Goal: Information Seeking & Learning: Learn about a topic

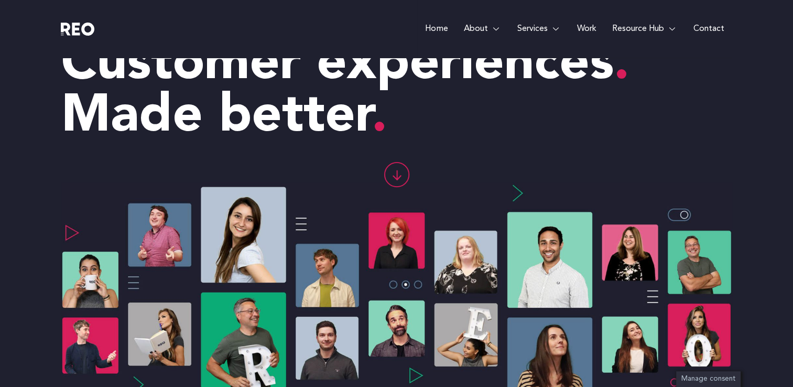
scroll to position [60, 0]
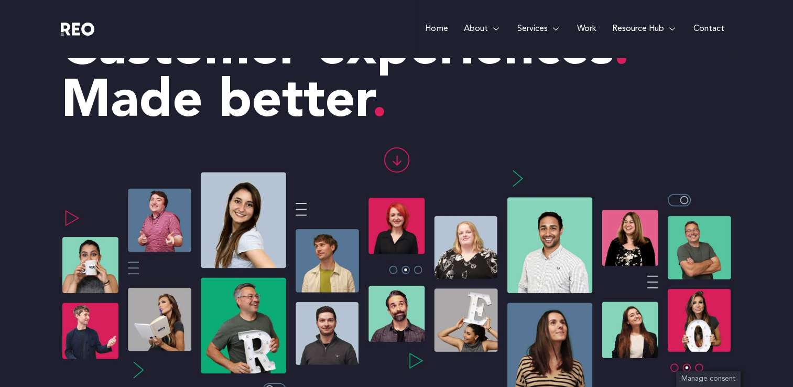
click at [396, 168] on icon at bounding box center [396, 160] width 24 height 24
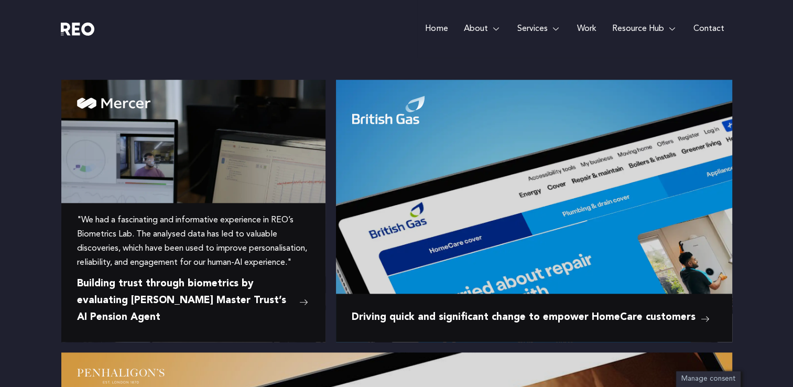
scroll to position [1088, 0]
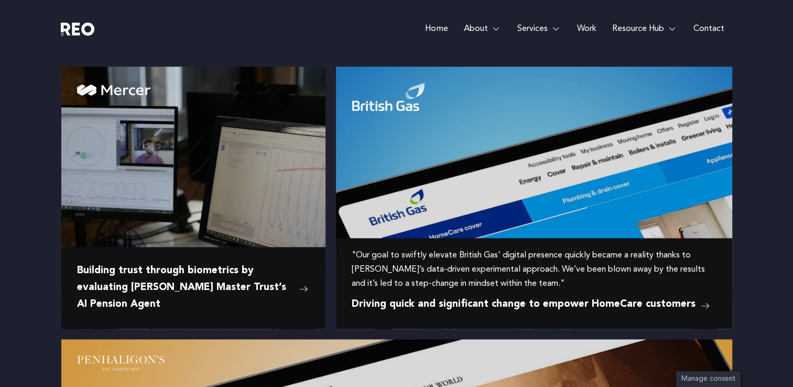
click at [549, 179] on img at bounding box center [534, 149] width 396 height 165
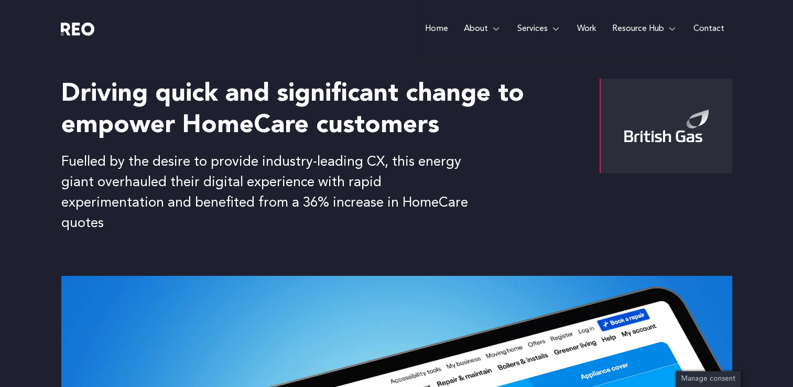
click at [436, 30] on link "Home" at bounding box center [436, 29] width 38 height 58
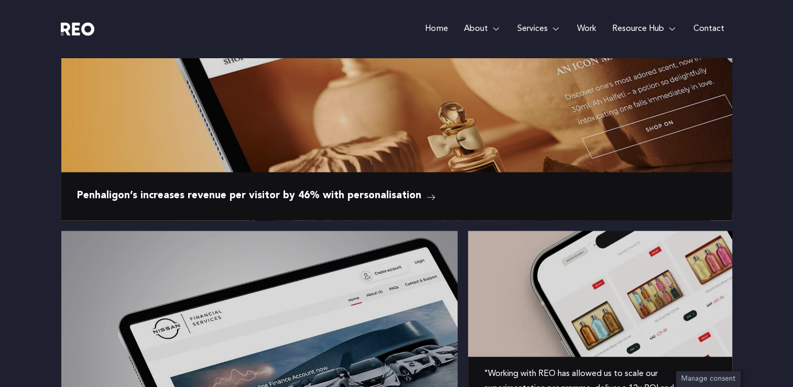
scroll to position [1618, 0]
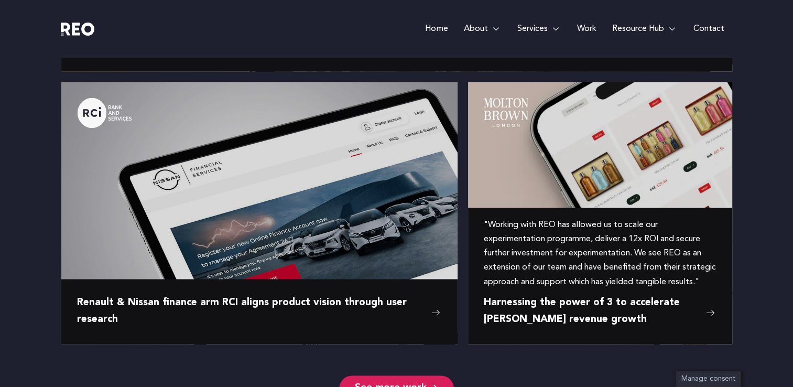
click at [541, 152] on img at bounding box center [600, 137] width 264 height 110
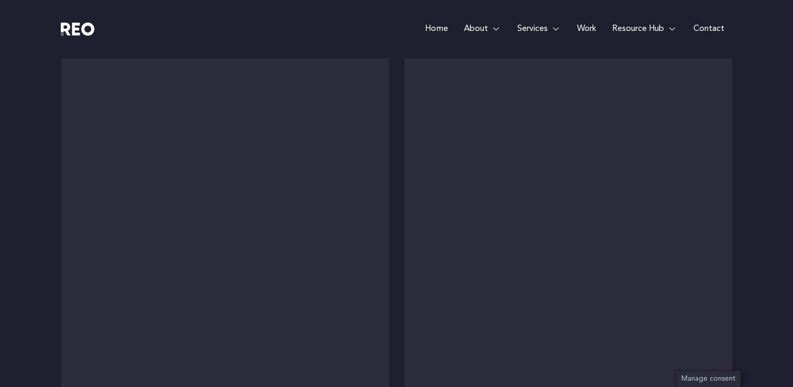
scroll to position [2607, 0]
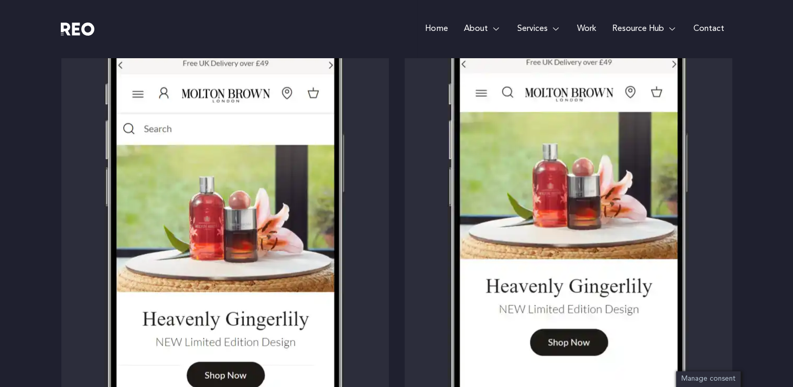
click at [396, 133] on div "Before After" at bounding box center [396, 232] width 671 height 589
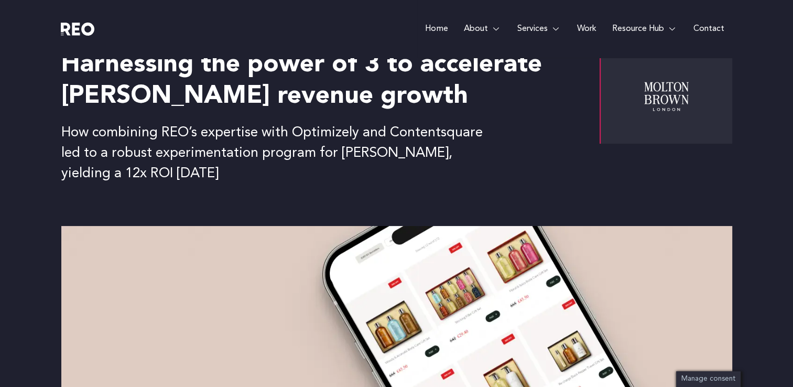
scroll to position [0, 0]
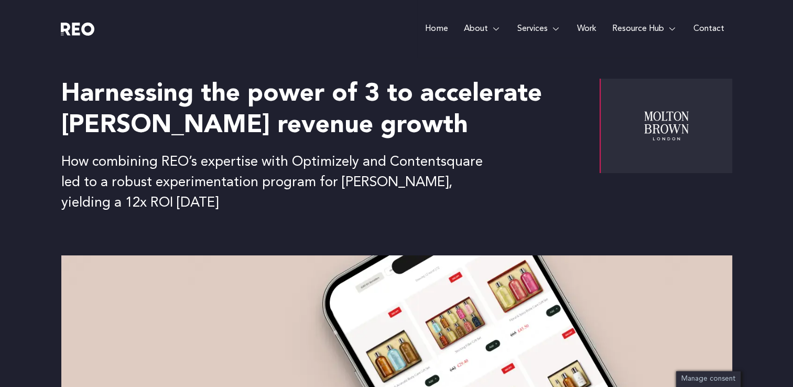
click at [446, 31] on link "Home" at bounding box center [436, 29] width 38 height 58
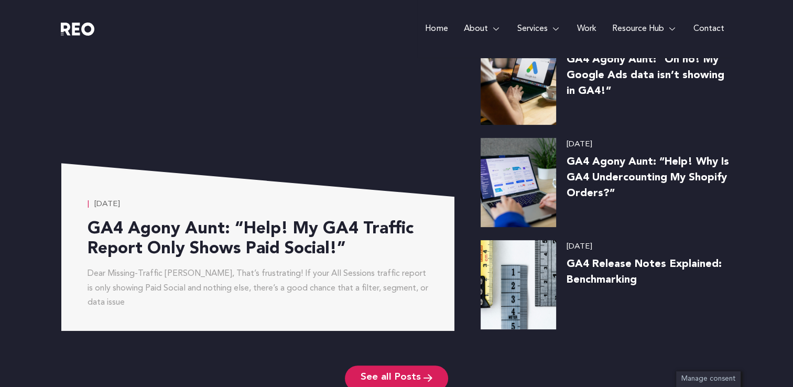
scroll to position [4271, 0]
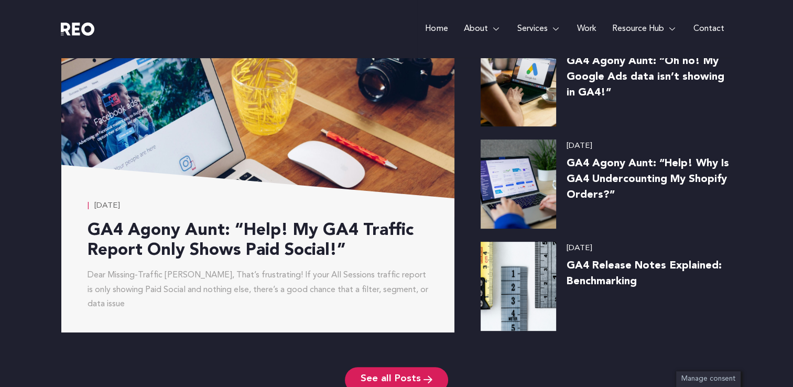
click at [592, 184] on link "GA4 Agony Aunt: “Help! Why Is GA4 Undercounting My Shopify Orders?”" at bounding box center [647, 179] width 162 height 42
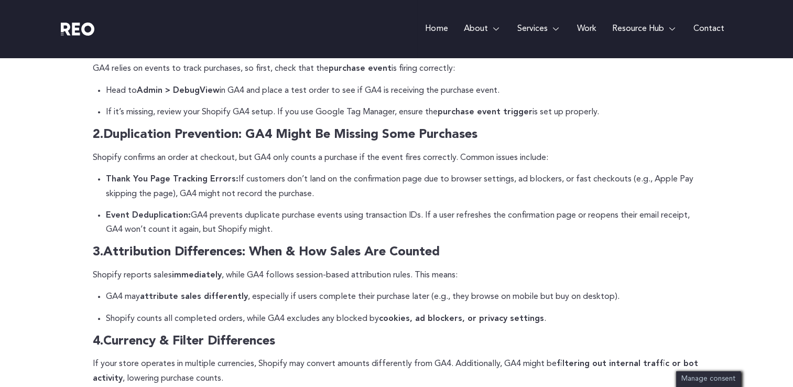
scroll to position [536, 0]
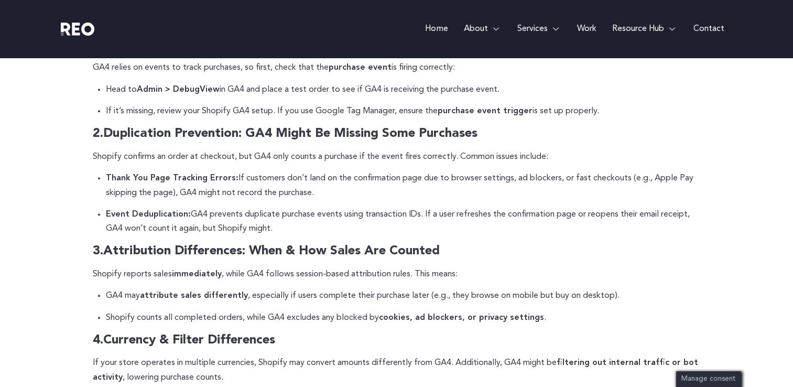
click at [592, 184] on p "Thank You Page Tracking Errors: If customers don’t land on the confirmation pag…" at bounding box center [403, 185] width 595 height 28
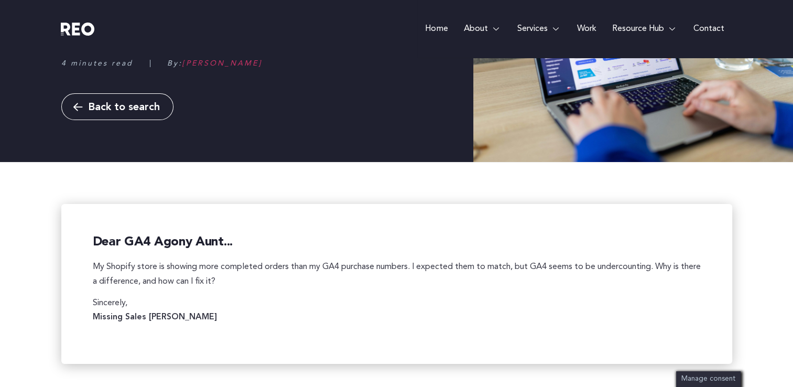
scroll to position [75, 0]
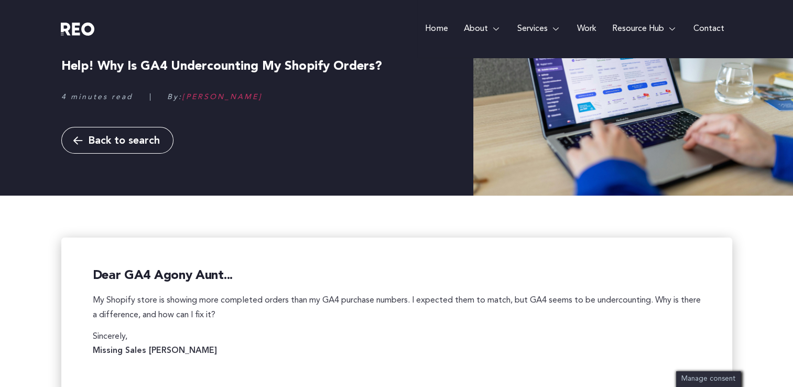
click at [91, 143] on span "Back to search" at bounding box center [124, 141] width 72 height 10
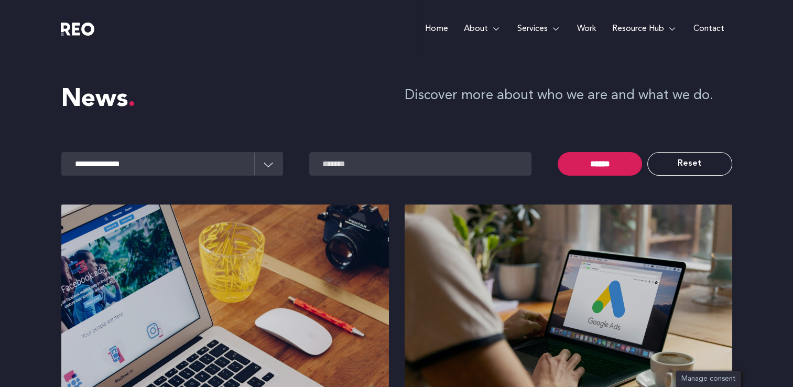
click at [448, 38] on link "Home" at bounding box center [436, 29] width 38 height 58
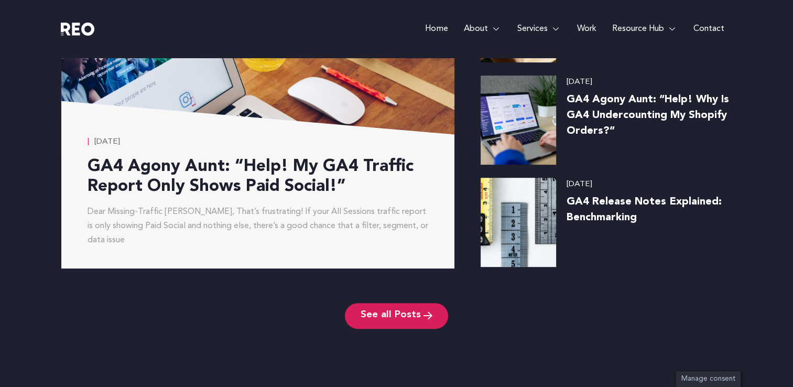
scroll to position [4772, 0]
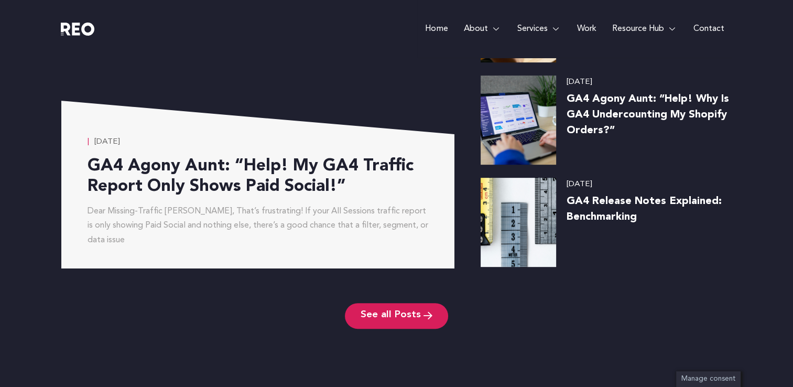
scroll to position [4719, 0]
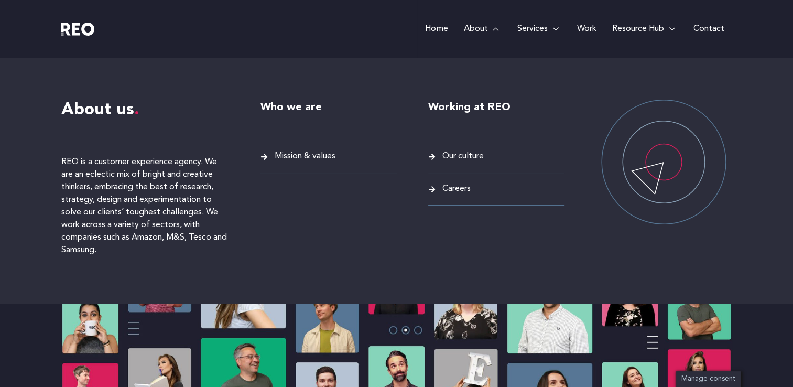
click at [430, 132] on div "Working at REO" at bounding box center [496, 121] width 136 height 42
click at [465, 160] on span "Our culture" at bounding box center [462, 156] width 44 height 14
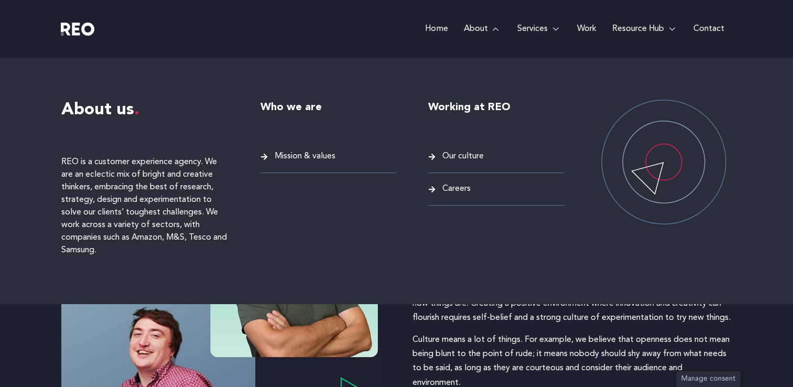
click at [463, 188] on span "Careers" at bounding box center [455, 189] width 31 height 14
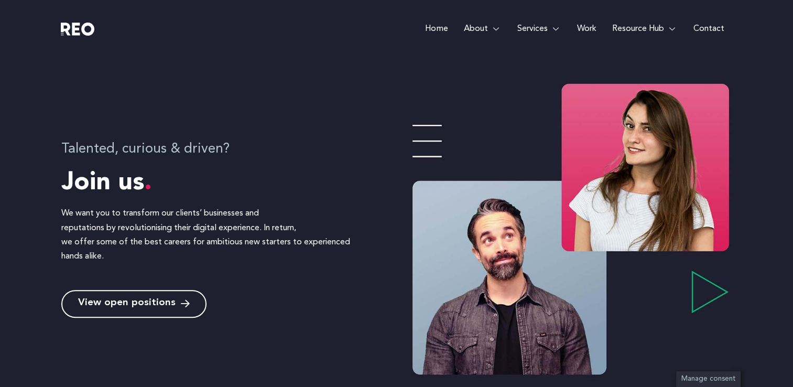
scroll to position [302, 0]
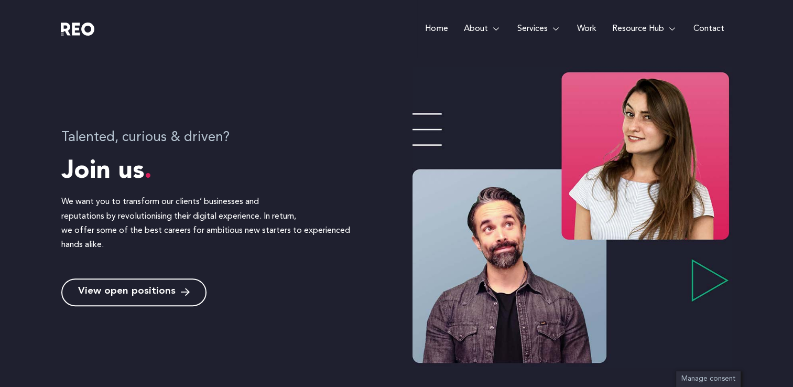
click at [157, 290] on span "View open positions" at bounding box center [126, 292] width 97 height 10
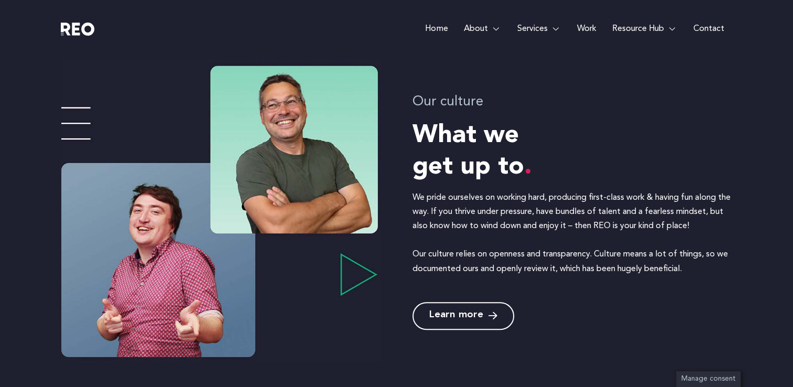
scroll to position [661, 0]
click at [480, 311] on span "Learn more" at bounding box center [456, 316] width 54 height 10
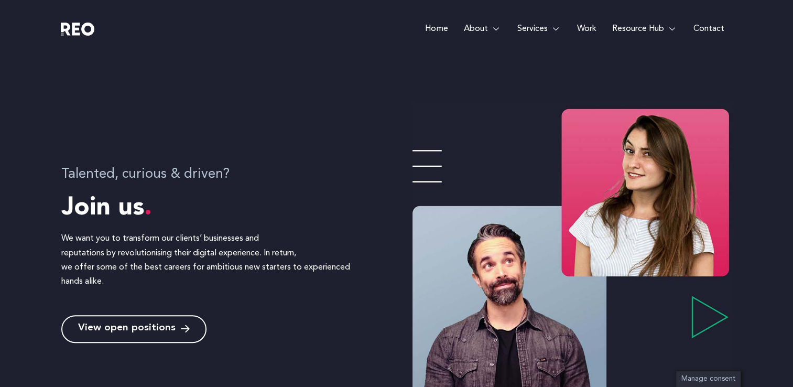
scroll to position [256, 0]
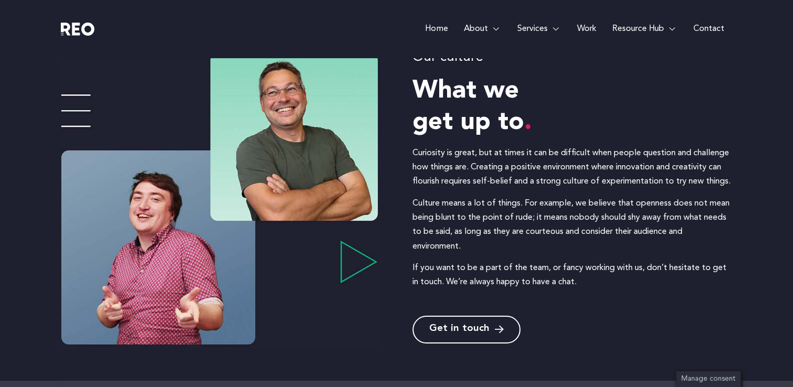
scroll to position [141, 0]
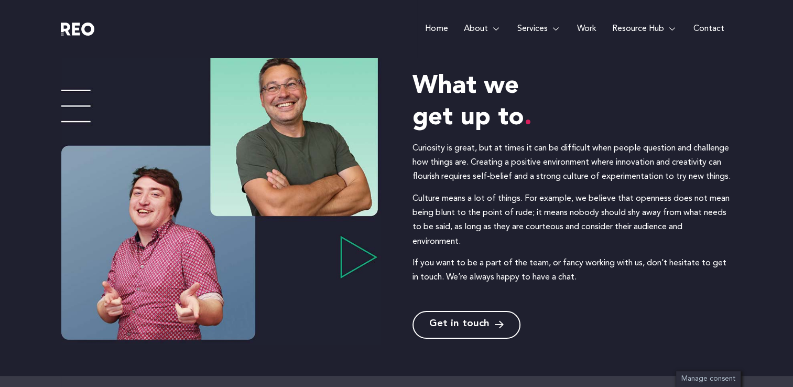
click at [479, 325] on span "Get in touch" at bounding box center [459, 325] width 60 height 10
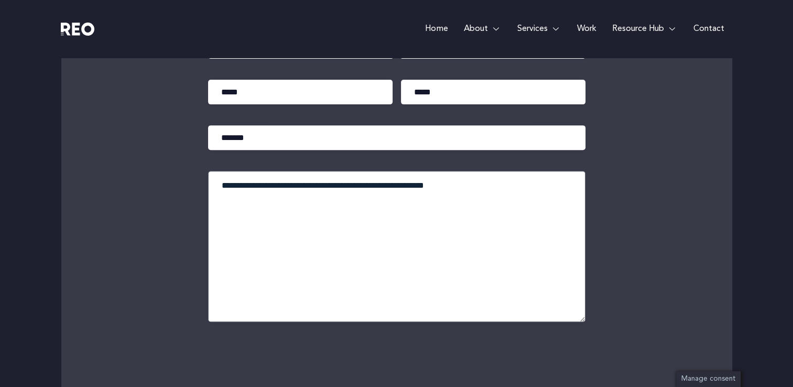
scroll to position [428, 0]
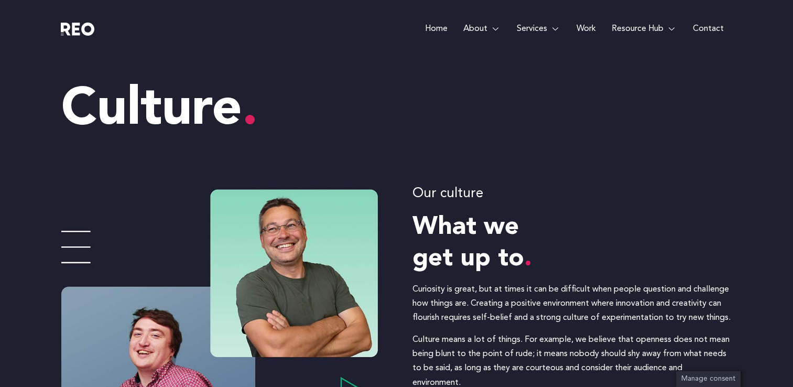
scroll to position [141, 0]
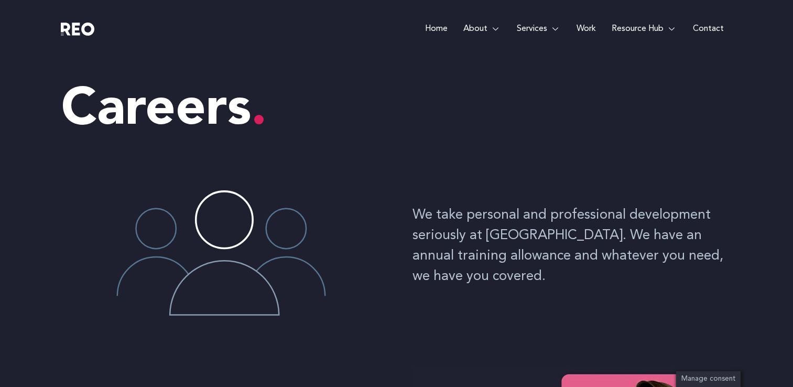
scroll to position [661, 0]
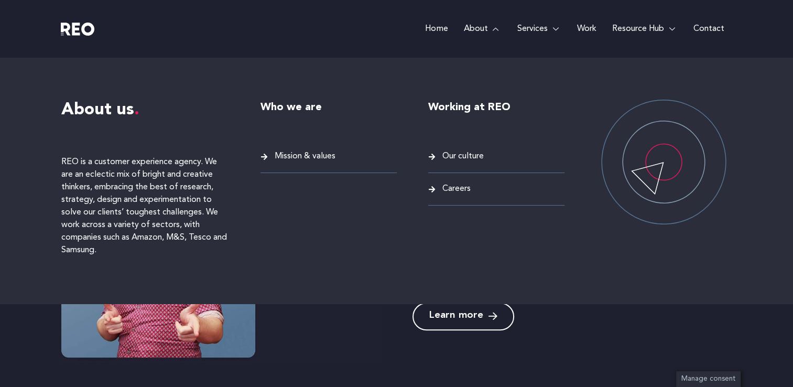
click at [461, 188] on span "Careers" at bounding box center [455, 189] width 31 height 14
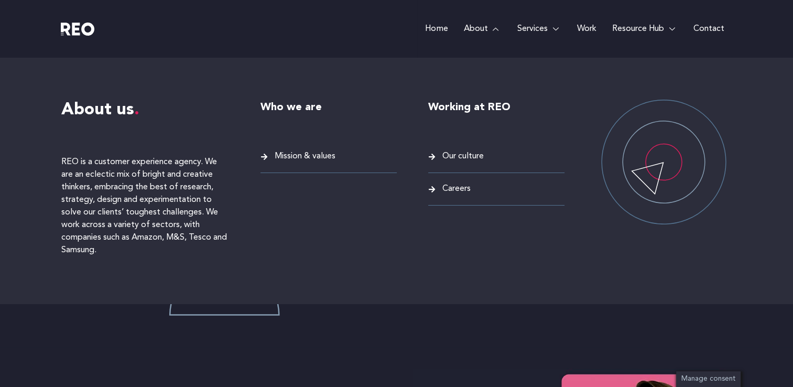
click at [323, 154] on span "Mission & values" at bounding box center [303, 156] width 63 height 14
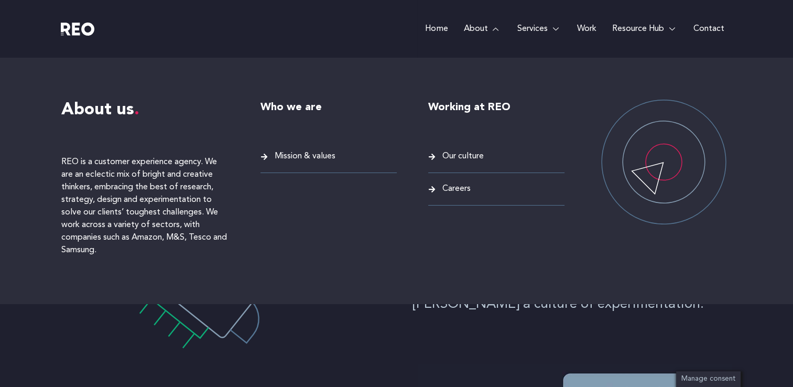
click at [319, 160] on span "Mission & values" at bounding box center [303, 156] width 63 height 14
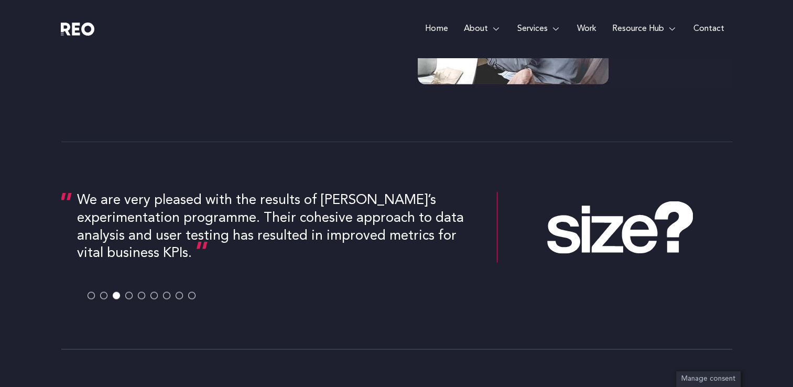
scroll to position [1969, 0]
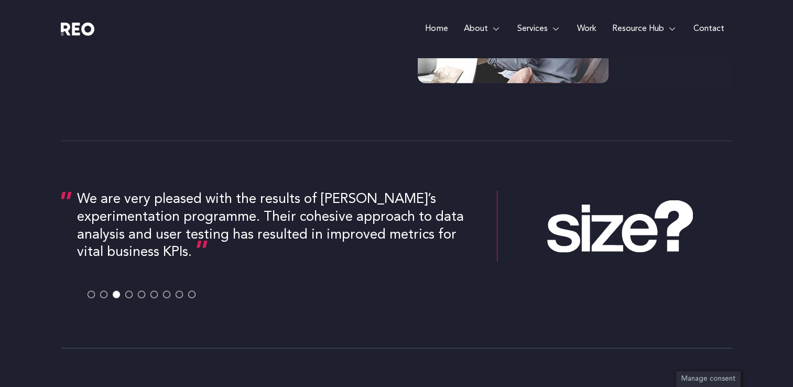
click at [124, 295] on button at bounding box center [119, 294] width 13 height 7
click at [131, 296] on span at bounding box center [128, 294] width 7 height 7
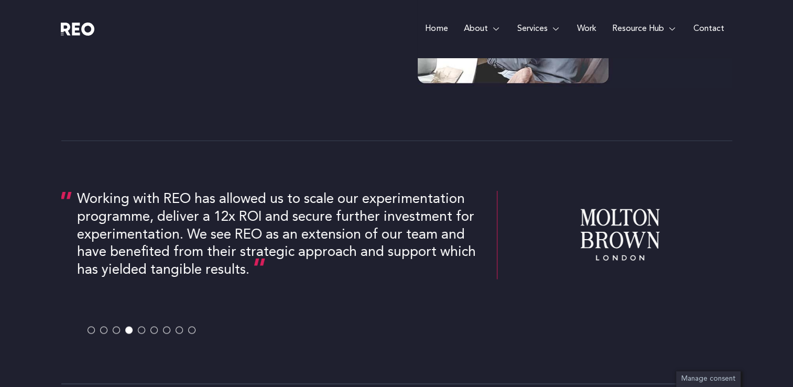
click at [142, 328] on span at bounding box center [141, 329] width 7 height 7
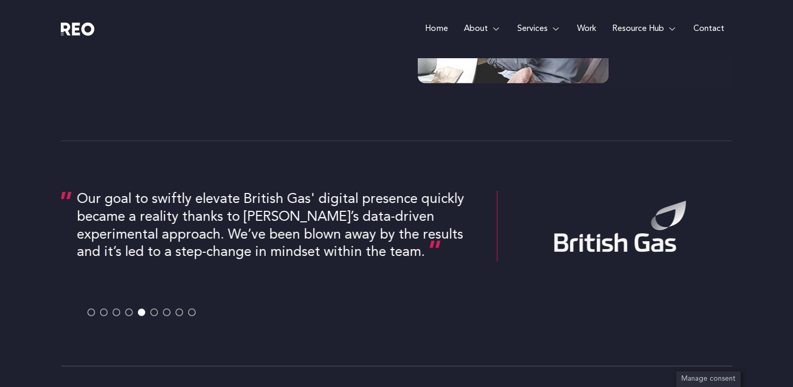
click at [154, 312] on span at bounding box center [153, 311] width 7 height 7
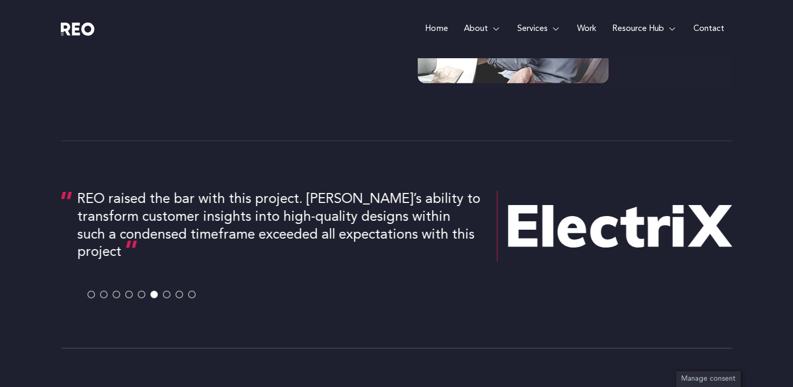
click at [168, 292] on span at bounding box center [166, 294] width 7 height 7
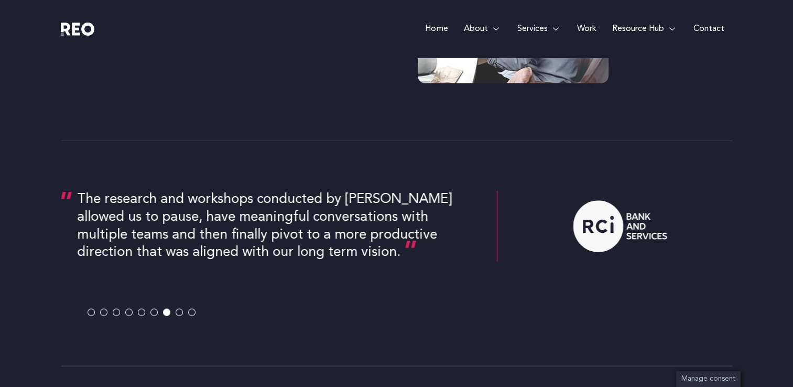
click at [182, 312] on button at bounding box center [182, 311] width 13 height 7
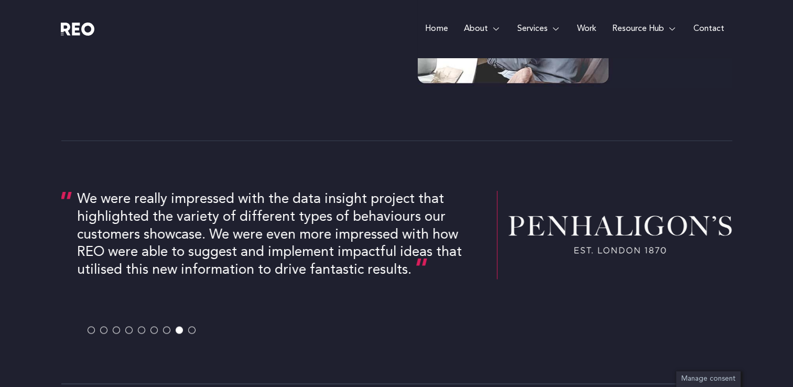
click at [193, 329] on span at bounding box center [191, 329] width 7 height 7
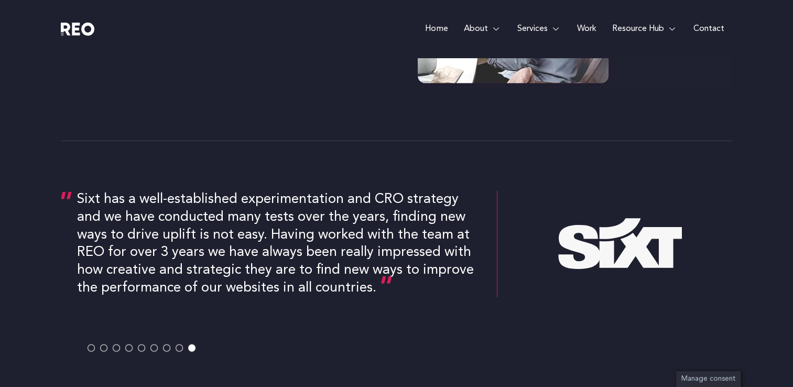
click at [141, 347] on span at bounding box center [141, 347] width 7 height 7
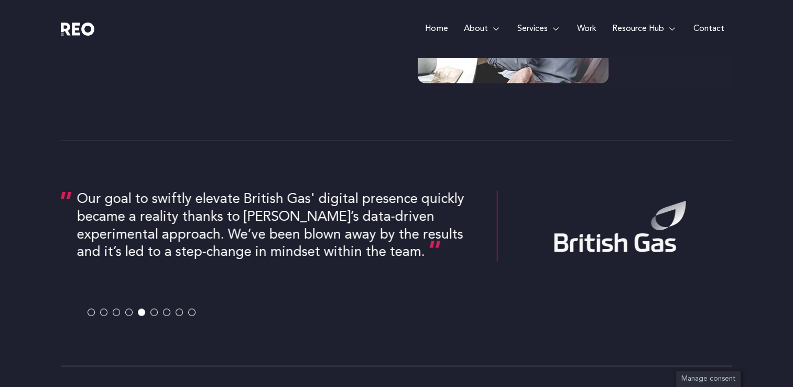
click at [127, 309] on span at bounding box center [128, 311] width 7 height 7
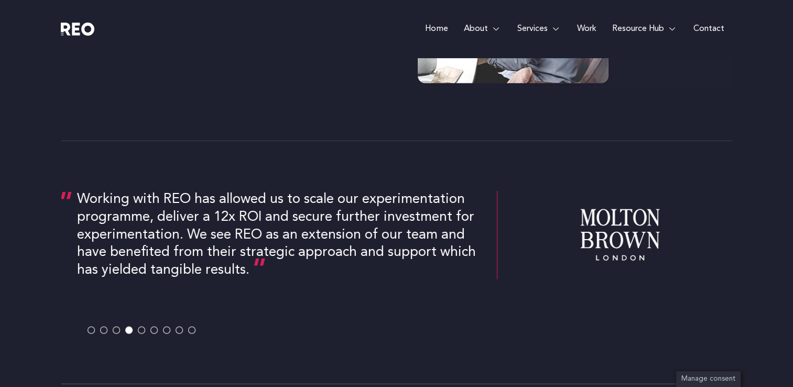
click at [115, 329] on span at bounding box center [116, 329] width 7 height 7
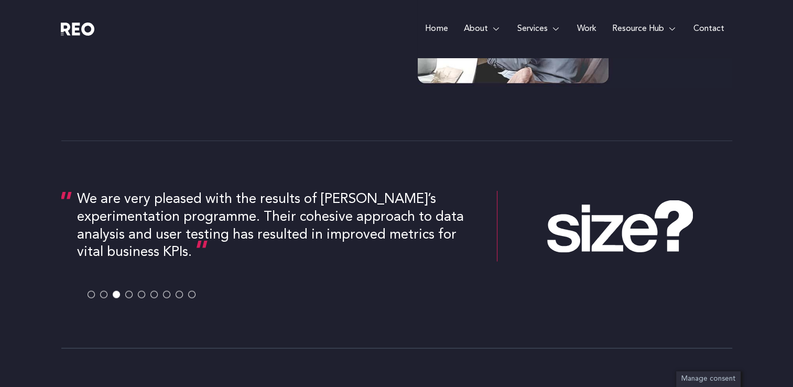
click at [129, 294] on span at bounding box center [128, 294] width 7 height 7
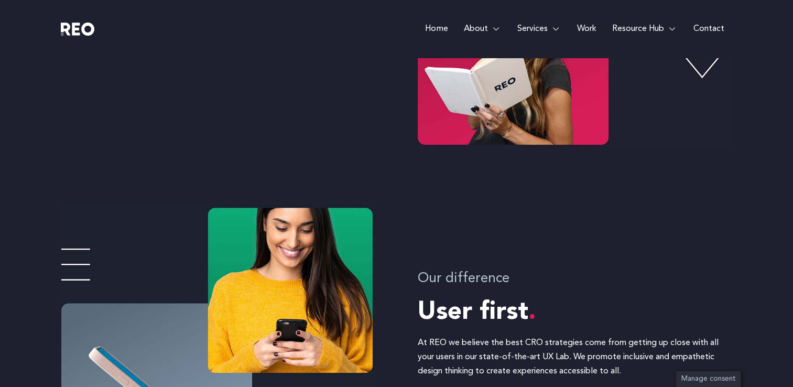
scroll to position [0, 0]
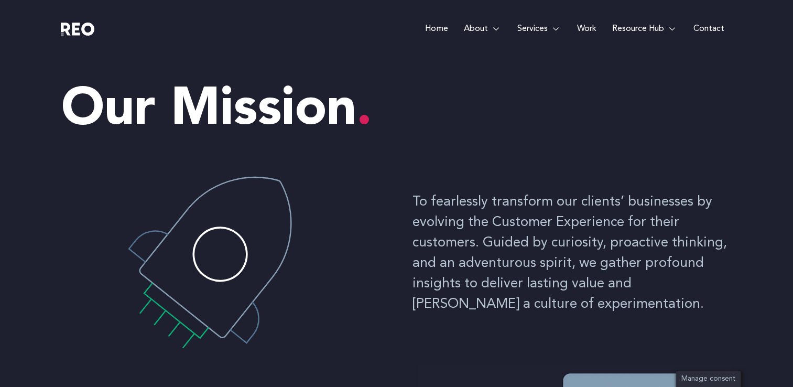
click at [433, 35] on link "Home" at bounding box center [436, 29] width 38 height 58
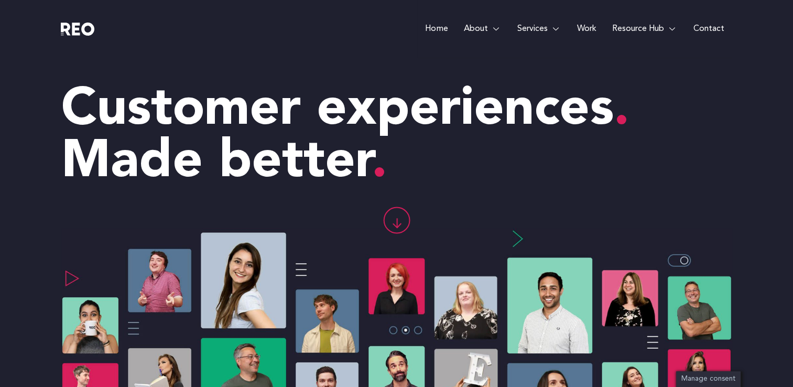
click at [499, 213] on div at bounding box center [396, 225] width 671 height 53
click at [172, 168] on span "Made better" at bounding box center [224, 162] width 326 height 52
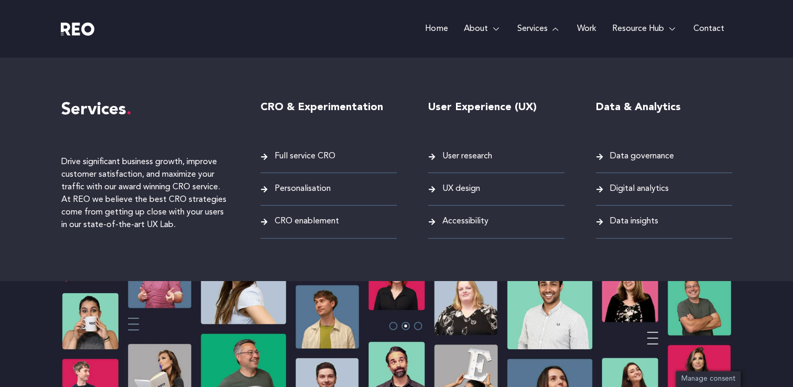
scroll to position [5, 0]
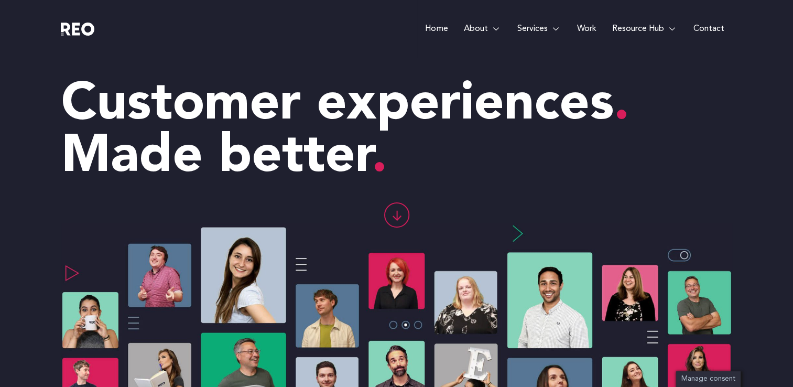
click at [585, 26] on link "Work" at bounding box center [586, 29] width 35 height 58
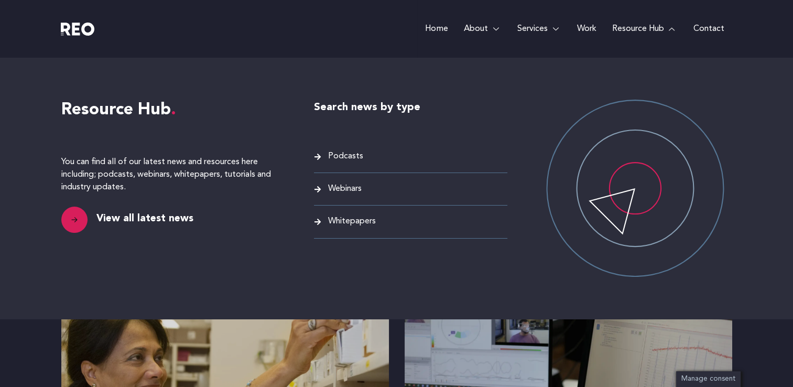
click at [170, 219] on span "View all latest news" at bounding box center [144, 219] width 100 height 17
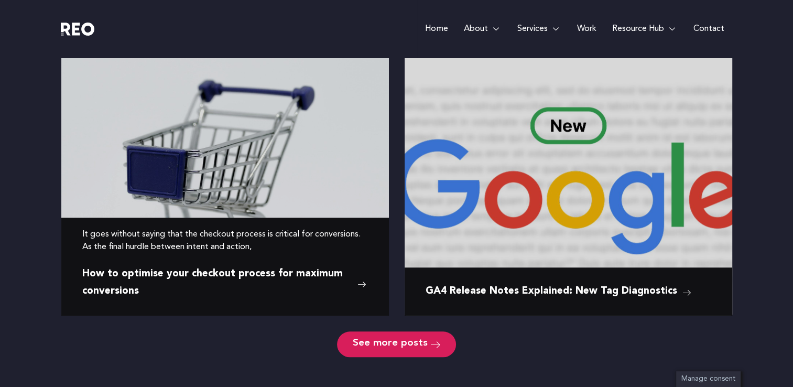
scroll to position [752, 0]
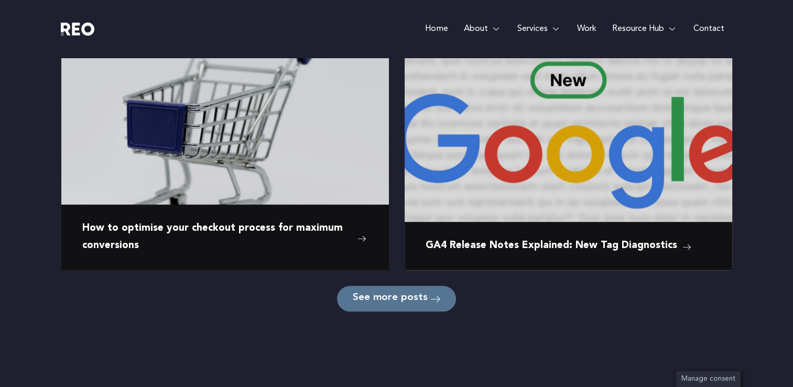
click at [386, 293] on span "See more posts" at bounding box center [390, 298] width 75 height 10
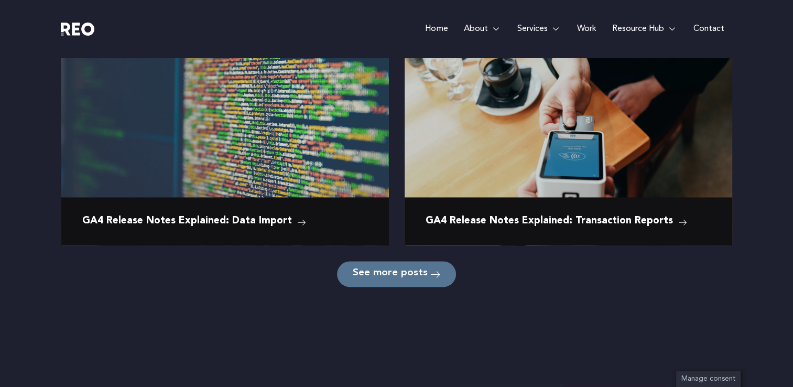
scroll to position [1611, 0]
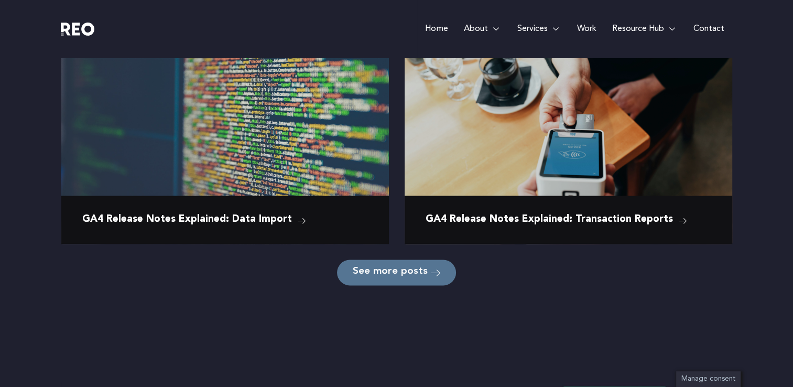
click at [396, 272] on span "See more posts" at bounding box center [390, 272] width 75 height 10
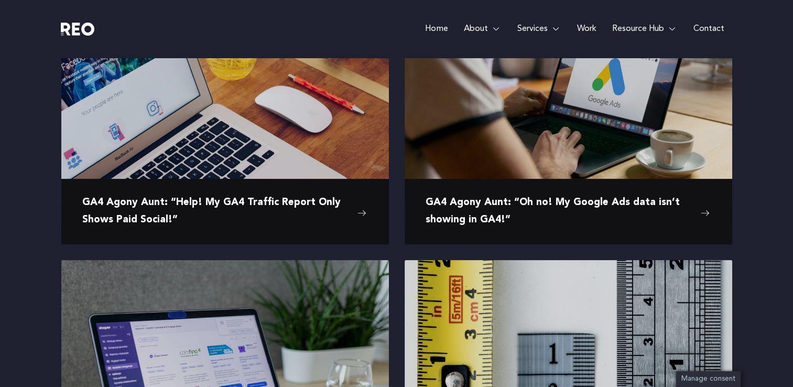
scroll to position [0, 0]
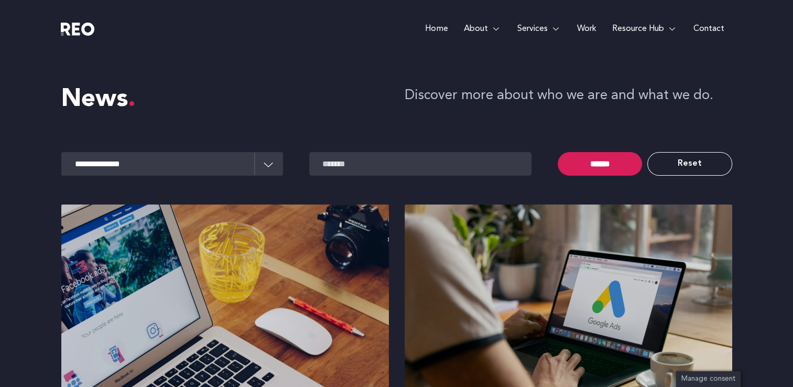
click at [267, 165] on select "**********" at bounding box center [172, 164] width 222 height 24
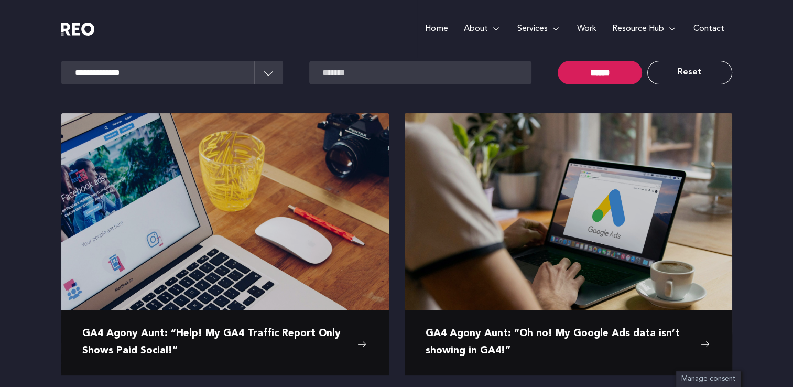
scroll to position [93, 0]
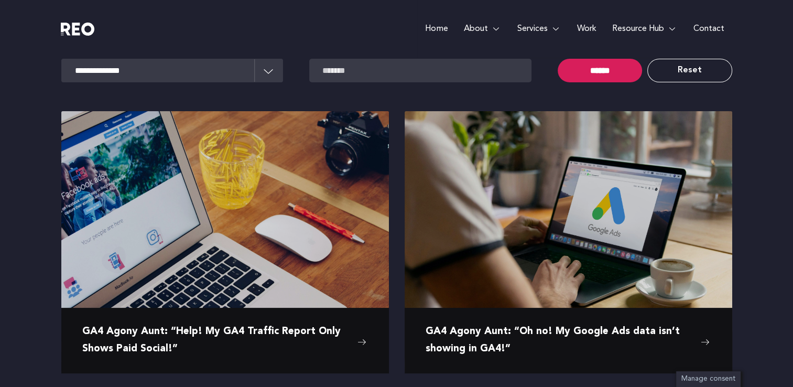
click at [271, 72] on select "**********" at bounding box center [172, 71] width 222 height 24
select select "**********"
click at [61, 59] on select "**********" at bounding box center [172, 71] width 222 height 24
click at [617, 69] on input "******" at bounding box center [600, 71] width 84 height 24
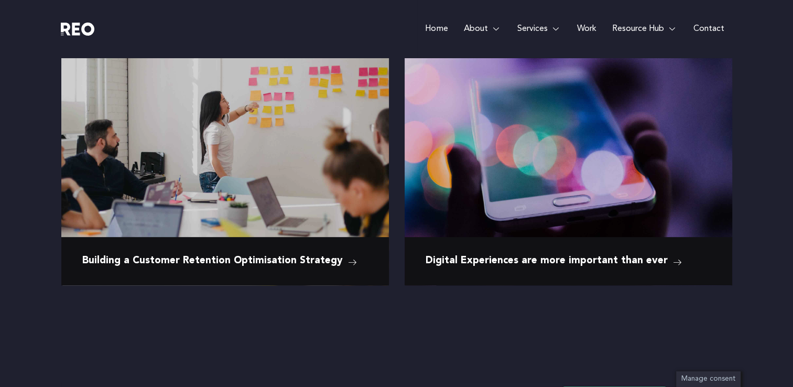
scroll to position [460, 0]
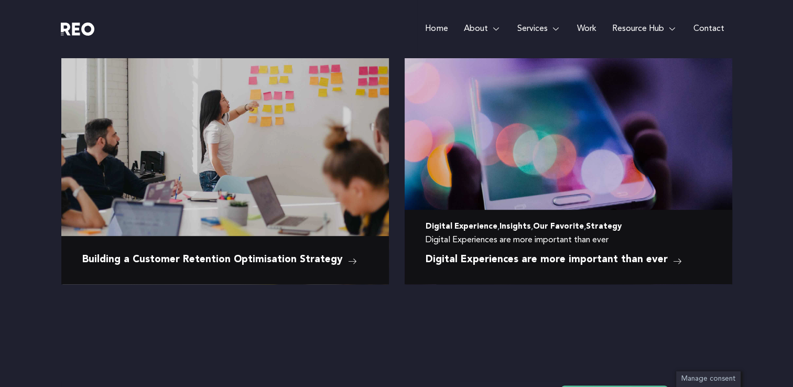
click at [591, 185] on img at bounding box center [568, 131] width 327 height 218
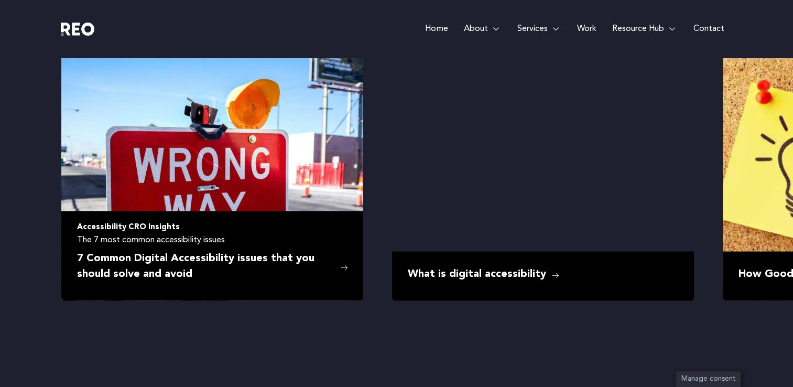
scroll to position [2092, 0]
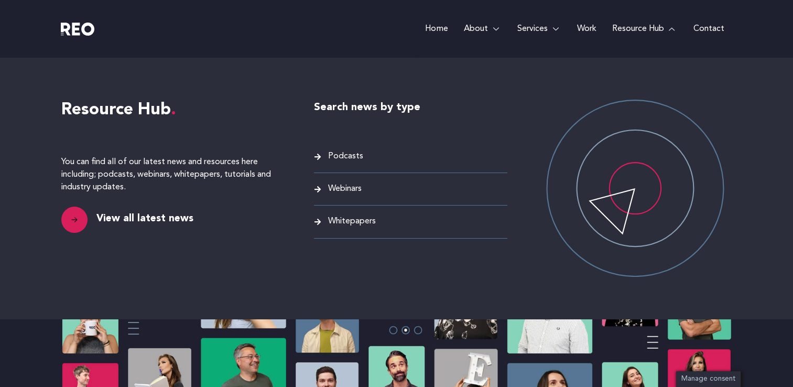
click at [176, 225] on span "View all latest news" at bounding box center [144, 219] width 100 height 17
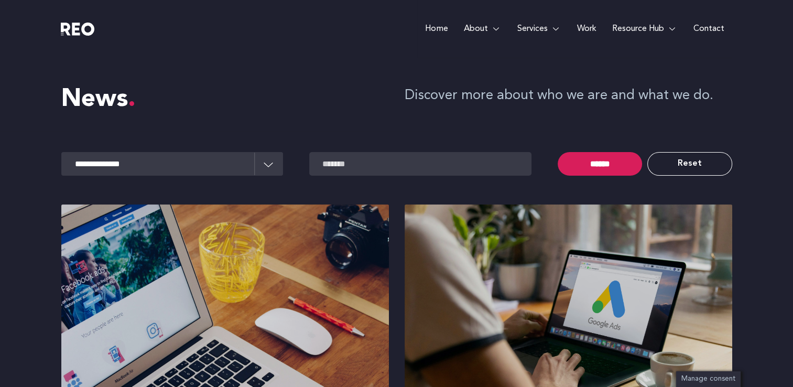
click at [267, 169] on e-page-transition at bounding box center [396, 193] width 793 height 387
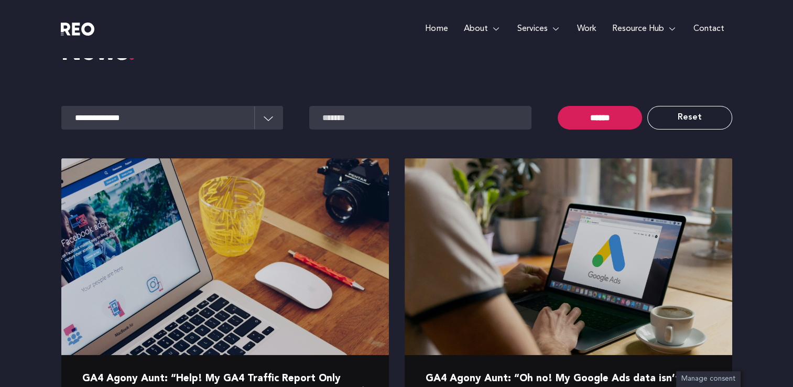
scroll to position [48, 0]
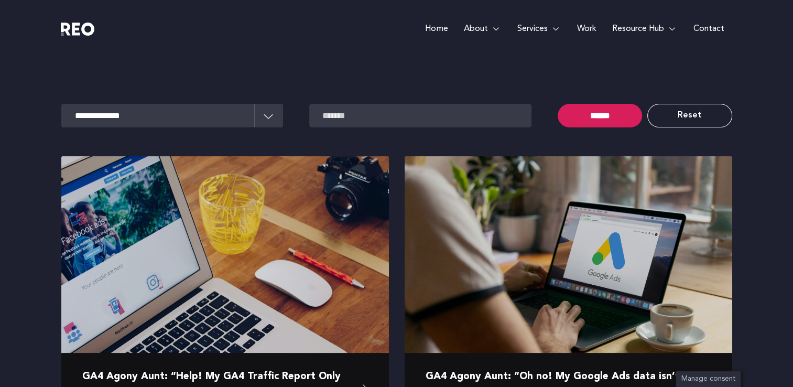
click at [267, 115] on select "**********" at bounding box center [172, 116] width 222 height 24
select select "**********"
click at [61, 104] on select "**********" at bounding box center [172, 116] width 222 height 24
click at [596, 106] on input "******" at bounding box center [600, 116] width 84 height 24
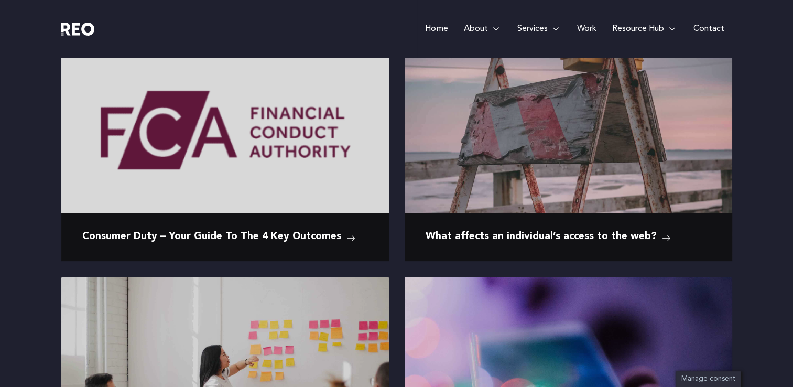
scroll to position [206, 0]
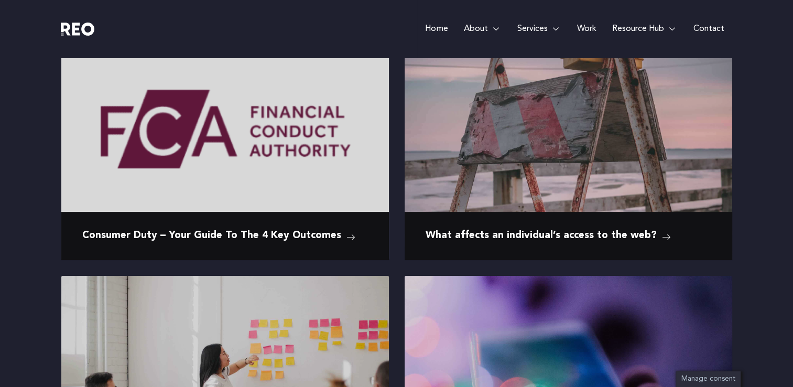
click at [596, 106] on img at bounding box center [568, 243] width 327 height 491
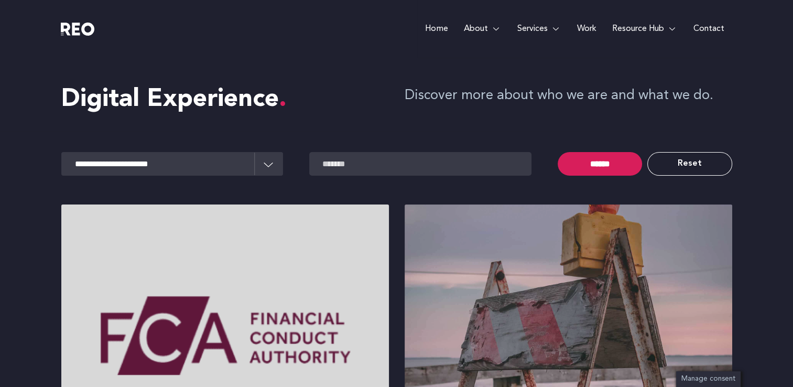
click at [440, 28] on link "Home" at bounding box center [436, 29] width 38 height 58
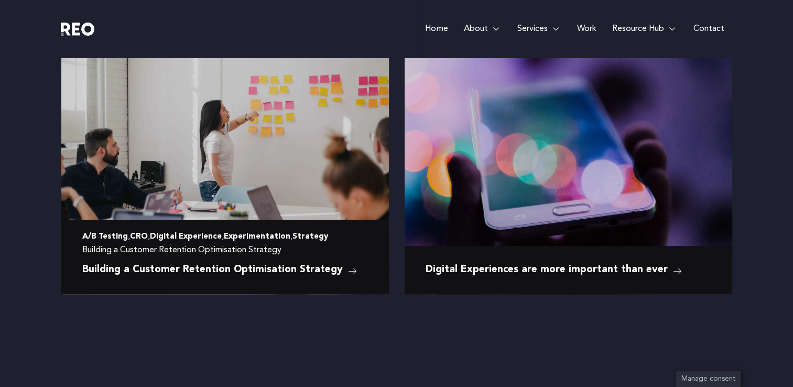
scroll to position [451, 0]
click at [281, 189] on img at bounding box center [224, 140] width 327 height 218
